Goal: Task Accomplishment & Management: Manage account settings

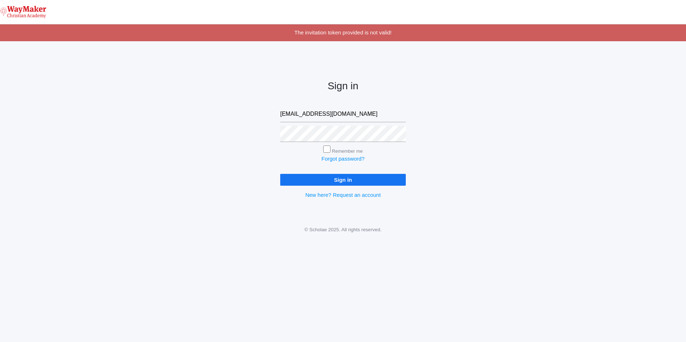
type input "gpecor@waymakerchristian.com"
click at [327, 148] on input "Remember me" at bounding box center [326, 149] width 7 height 7
checkbox input "true"
click at [328, 179] on input "Sign in" at bounding box center [343, 180] width 126 height 12
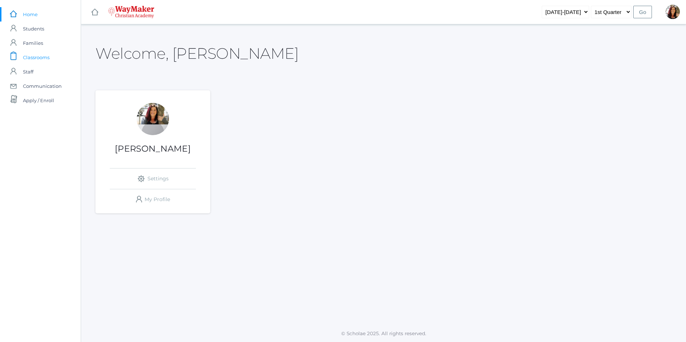
click at [31, 57] on span "Classrooms" at bounding box center [36, 57] width 27 height 14
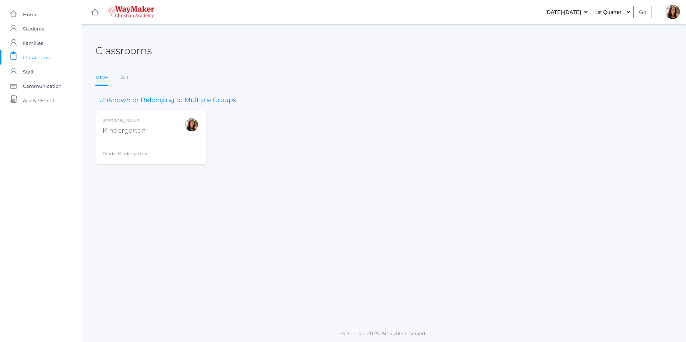
click at [131, 123] on div "[PERSON_NAME]" at bounding box center [125, 121] width 44 height 6
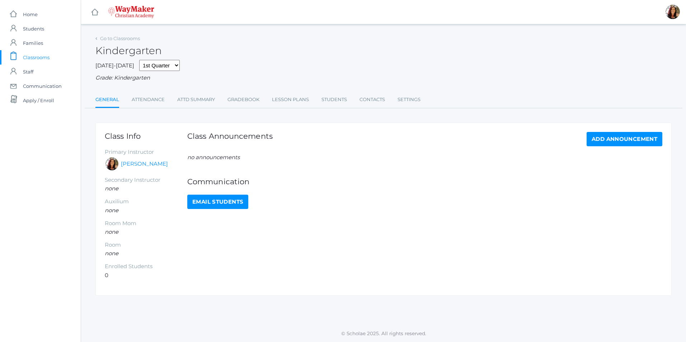
click at [33, 57] on span "Classrooms" at bounding box center [36, 57] width 27 height 14
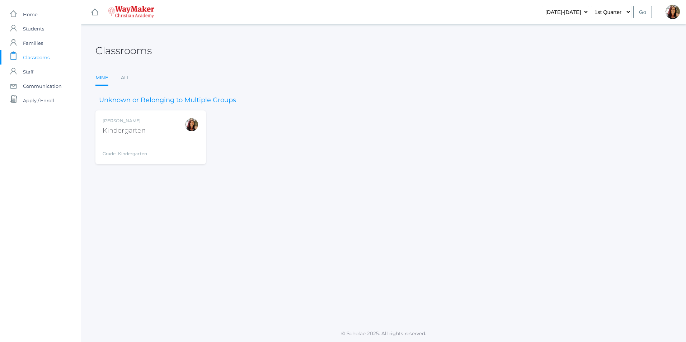
click at [38, 56] on span "Classrooms" at bounding box center [36, 57] width 27 height 14
click at [34, 58] on span "Classrooms" at bounding box center [36, 57] width 27 height 14
click at [124, 75] on link "All" at bounding box center [125, 78] width 9 height 14
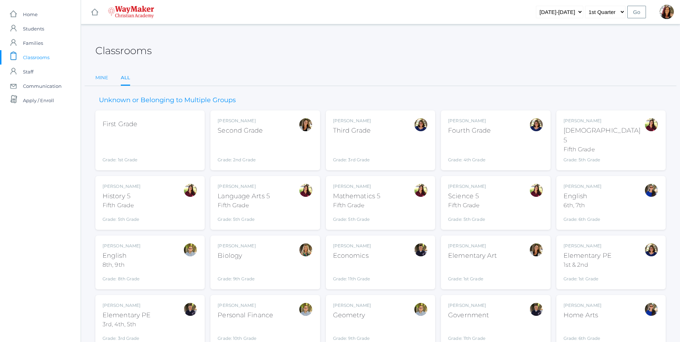
click at [99, 77] on link "Mine" at bounding box center [101, 78] width 13 height 14
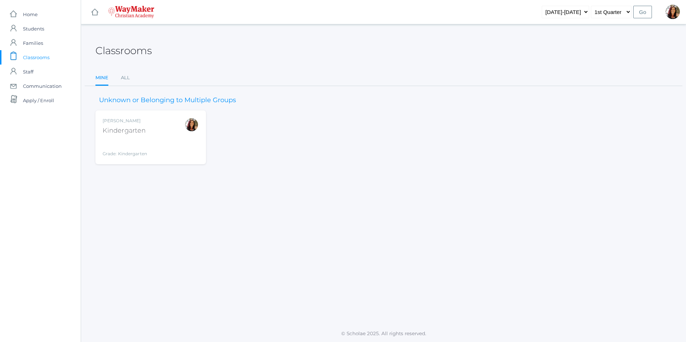
click at [112, 131] on div "Kindergarten" at bounding box center [125, 131] width 44 height 10
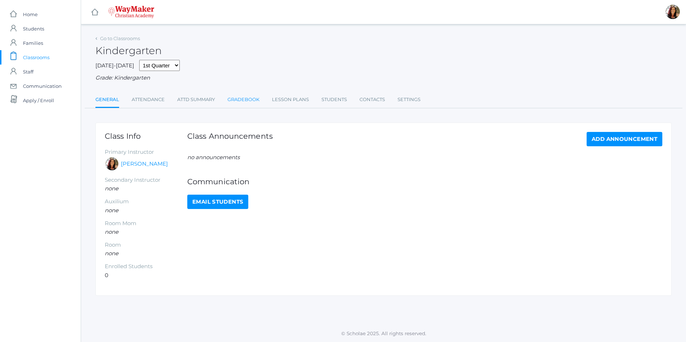
click at [250, 101] on link "Gradebook" at bounding box center [243, 100] width 32 height 14
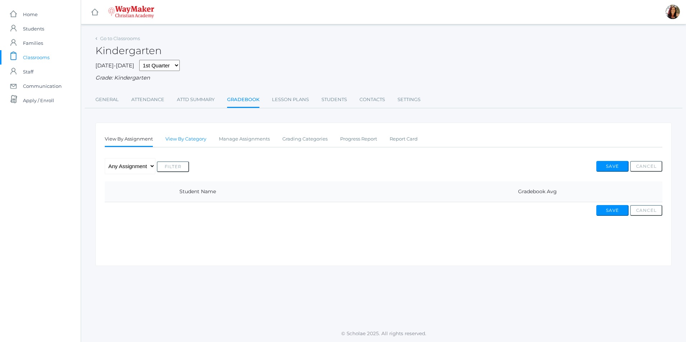
click at [180, 142] on link "View By Category" at bounding box center [185, 139] width 41 height 14
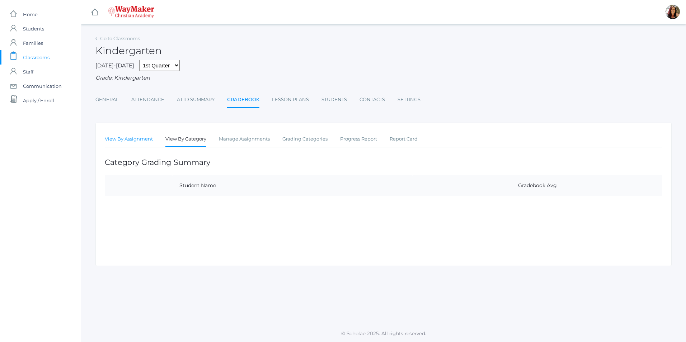
click at [138, 142] on link "View By Assignment" at bounding box center [129, 139] width 48 height 14
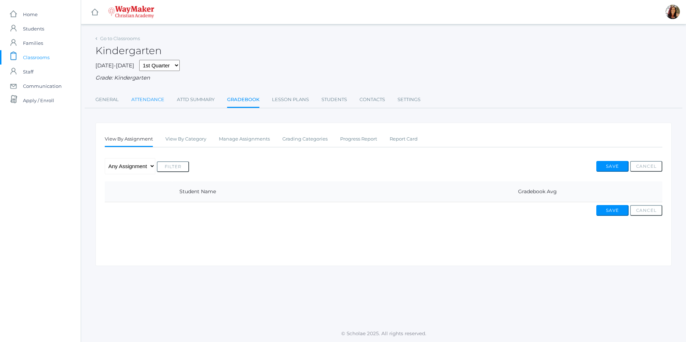
click at [149, 100] on link "Attendance" at bounding box center [147, 100] width 33 height 14
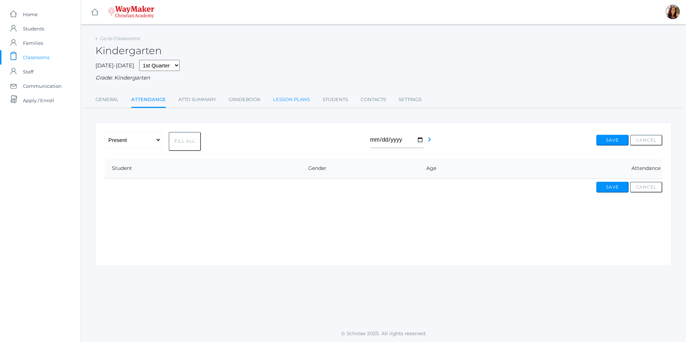
click at [283, 101] on link "Lesson Plans" at bounding box center [291, 100] width 37 height 14
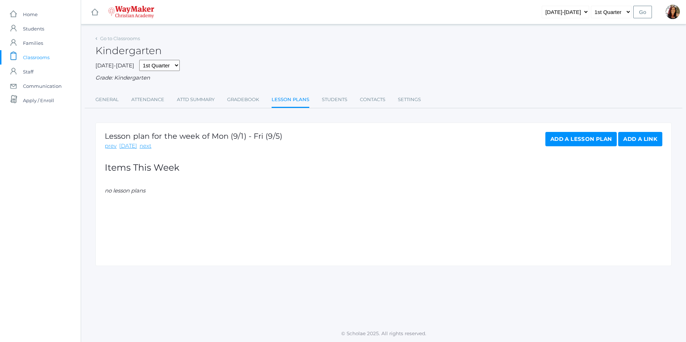
click at [554, 143] on link "Add a Lesson Plan" at bounding box center [580, 139] width 71 height 14
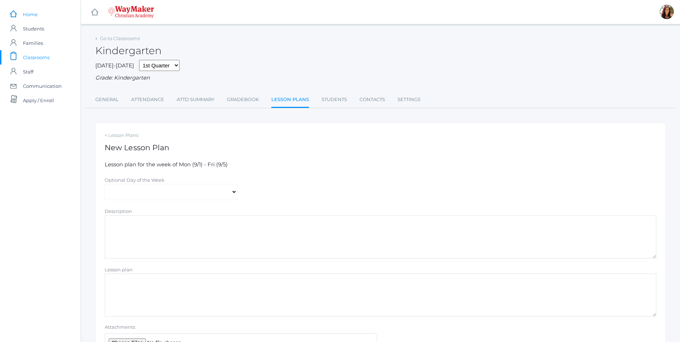
click at [29, 11] on span "Home" at bounding box center [30, 14] width 15 height 14
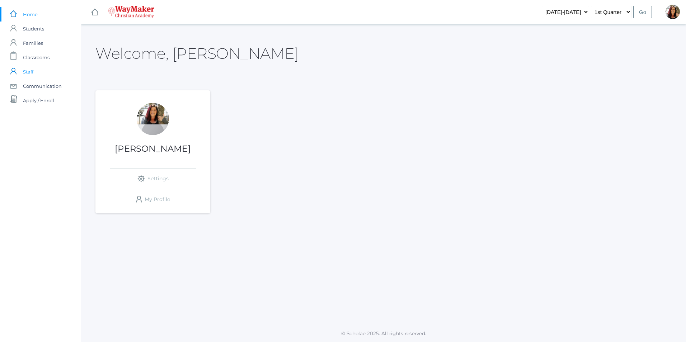
click at [30, 75] on span "Staff" at bounding box center [28, 72] width 10 height 14
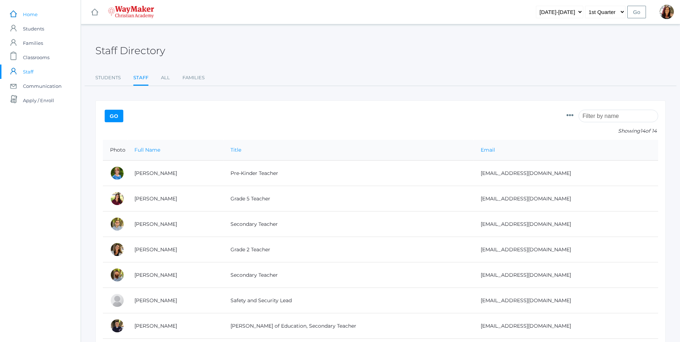
click at [34, 14] on span "Home" at bounding box center [30, 14] width 15 height 14
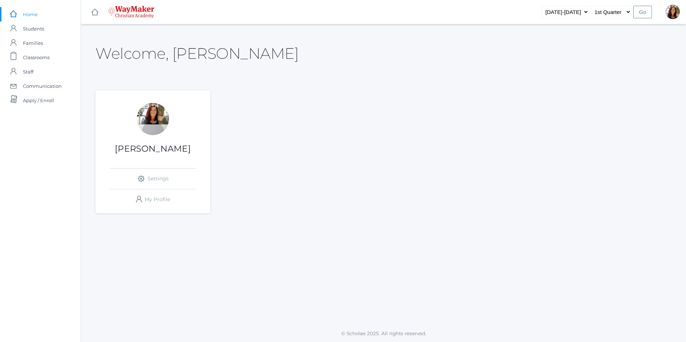
click at [676, 63] on div "Welcome, [PERSON_NAME] icons/ui/navigation/settings Created with Sketch. Settin…" at bounding box center [383, 127] width 605 height 189
